Goal: Find specific page/section: Find specific page/section

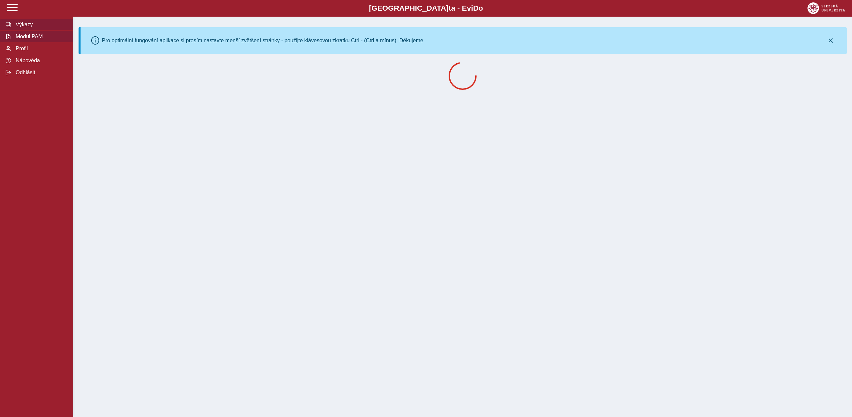
click at [47, 40] on span "Modul PAM" at bounding box center [41, 37] width 54 height 6
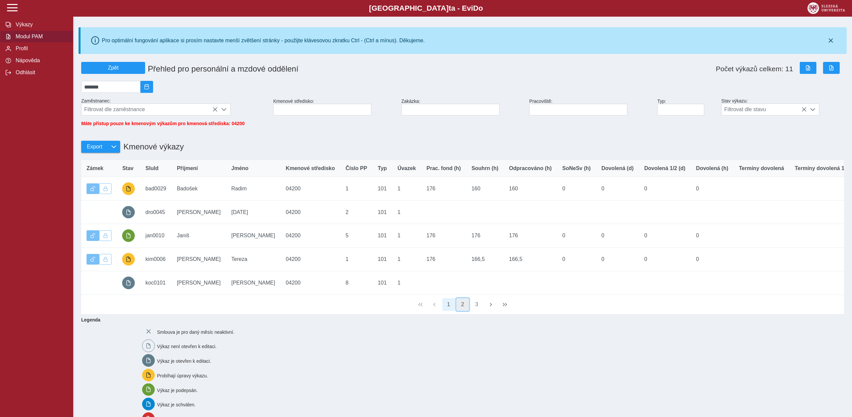
click at [460, 310] on button "2" at bounding box center [462, 304] width 13 height 13
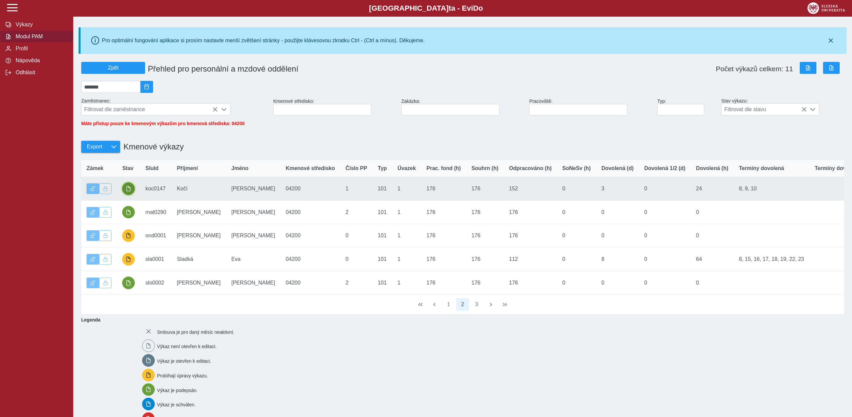
click at [128, 191] on span "button" at bounding box center [128, 188] width 5 height 5
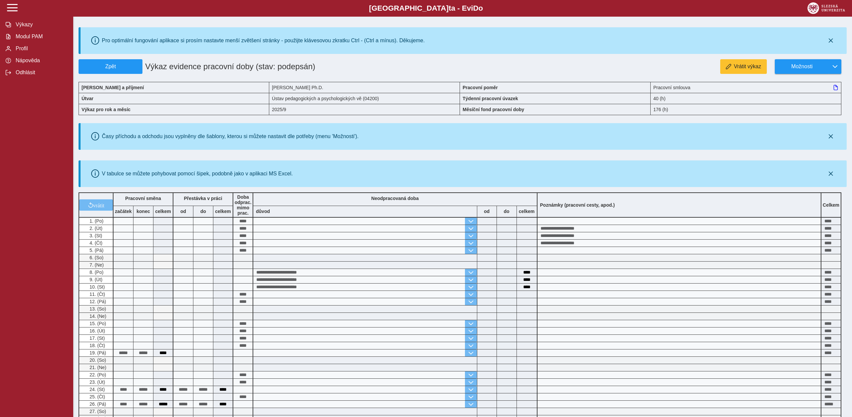
click at [840, 90] on div "Pracovní smlouva" at bounding box center [745, 87] width 191 height 11
click at [835, 89] on icon at bounding box center [835, 87] width 5 height 5
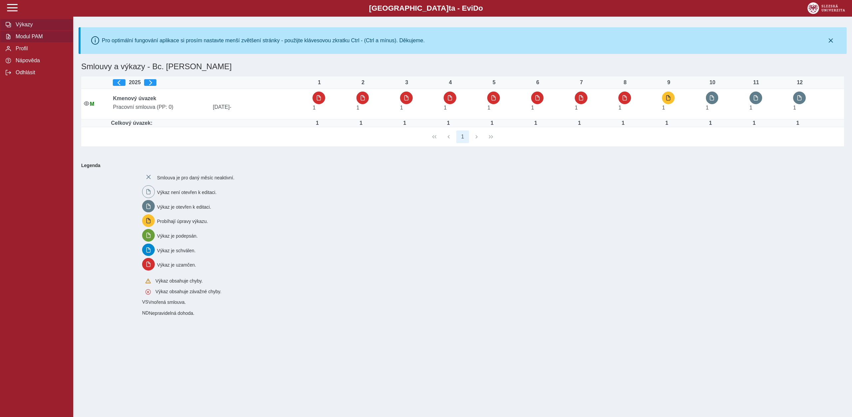
click at [47, 40] on span "Modul PAM" at bounding box center [41, 37] width 54 height 6
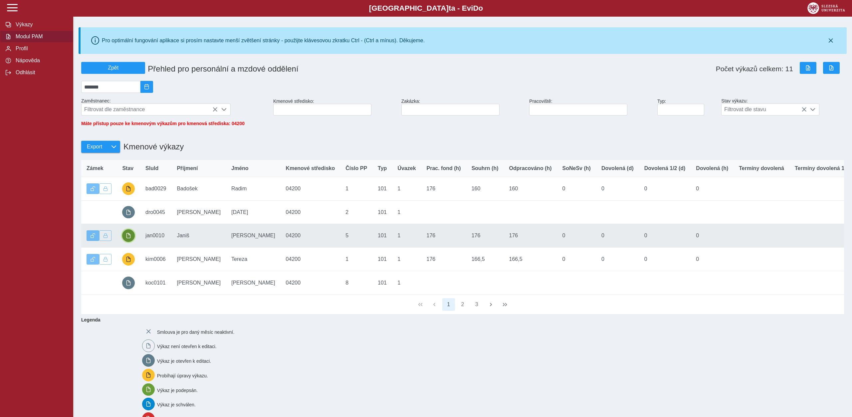
click at [125, 239] on button "button" at bounding box center [128, 235] width 13 height 13
